Goal: Information Seeking & Learning: Learn about a topic

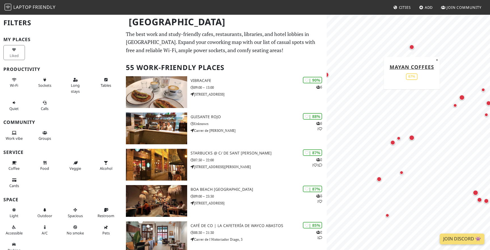
click at [412, 46] on div "Map marker" at bounding box center [411, 47] width 5 height 5
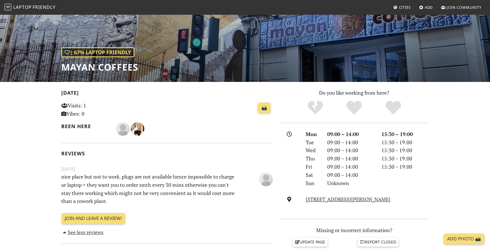
scroll to position [50, 0]
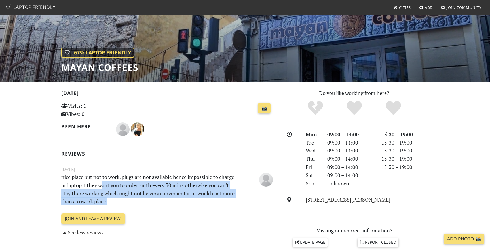
drag, startPoint x: 102, startPoint y: 185, endPoint x: 173, endPoint y: 198, distance: 72.4
click at [173, 198] on p "nice place but not to work. plugs are not available hence impossible to charge …" at bounding box center [149, 189] width 182 height 33
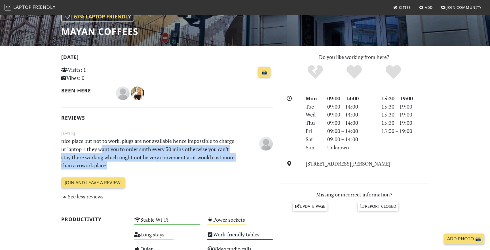
scroll to position [0, 0]
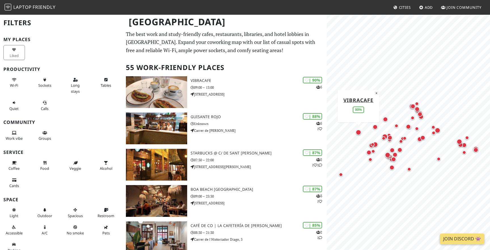
click at [359, 132] on div "Map marker" at bounding box center [359, 133] width 6 height 6
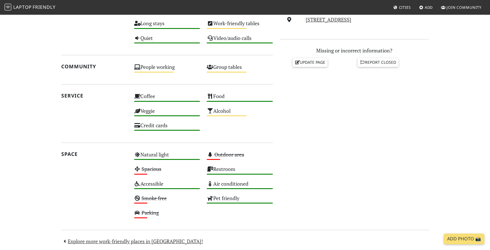
scroll to position [286, 0]
